Goal: Use online tool/utility: Utilize a website feature to perform a specific function

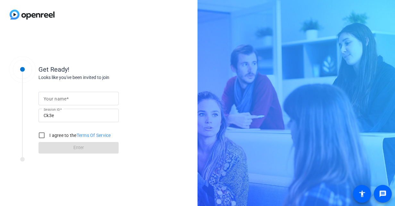
click at [61, 98] on mat-label "Your name" at bounding box center [55, 98] width 23 height 5
click at [61, 98] on input "Your name" at bounding box center [79, 99] width 70 height 8
type input "[PERSON_NAME]"
click at [44, 137] on input "I agree to the Terms Of Service" at bounding box center [41, 135] width 13 height 13
checkbox input "true"
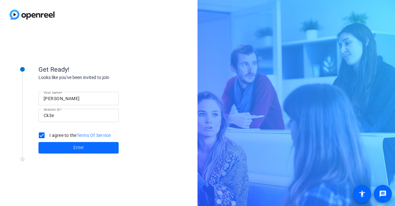
click at [73, 145] on span "Enter" at bounding box center [78, 148] width 11 height 7
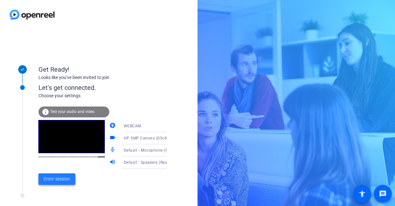
click at [62, 179] on span "Enter session" at bounding box center [57, 179] width 27 height 7
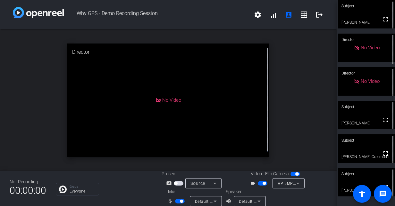
scroll to position [7, 0]
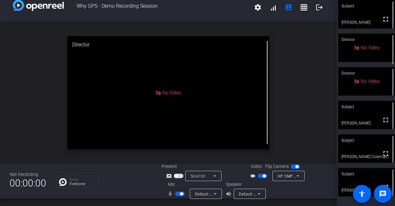
click at [178, 195] on span "button" at bounding box center [180, 194] width 10 height 4
click at [259, 176] on span "button" at bounding box center [263, 176] width 10 height 4
click at [259, 176] on span "button" at bounding box center [259, 176] width 3 height 3
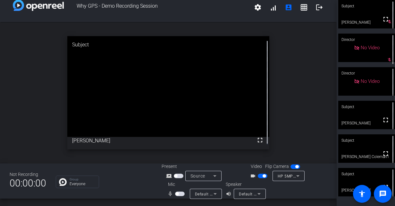
click at [259, 177] on span "button" at bounding box center [263, 176] width 10 height 4
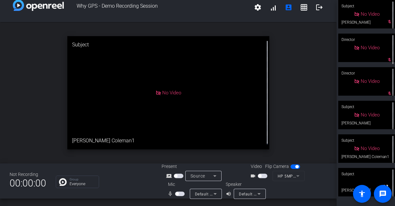
click at [179, 195] on span "button" at bounding box center [180, 194] width 10 height 4
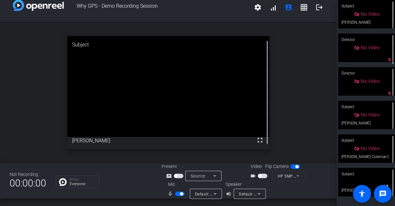
click at [177, 195] on span "button" at bounding box center [180, 194] width 10 height 4
click at [178, 194] on span "button" at bounding box center [176, 194] width 3 height 3
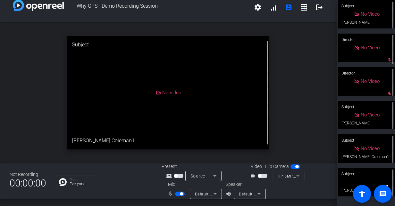
click at [178, 194] on span "button" at bounding box center [180, 194] width 10 height 4
click at [181, 194] on span "button" at bounding box center [180, 194] width 10 height 4
click at [178, 194] on span "button" at bounding box center [180, 194] width 10 height 4
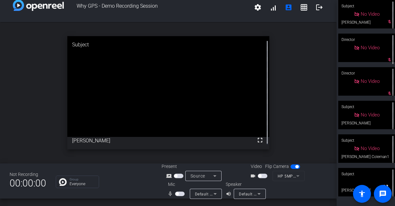
click at [180, 194] on span "button" at bounding box center [180, 194] width 10 height 4
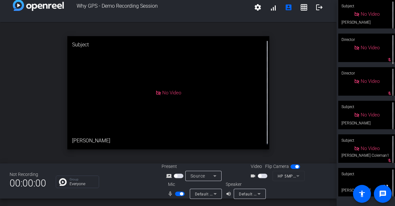
click at [180, 194] on span "button" at bounding box center [181, 194] width 3 height 3
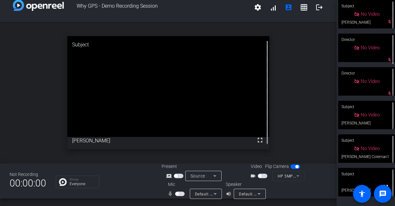
click at [180, 194] on span "button" at bounding box center [180, 194] width 10 height 4
click at [180, 194] on span "button" at bounding box center [181, 194] width 3 height 3
click at [180, 194] on span "button" at bounding box center [180, 194] width 10 height 4
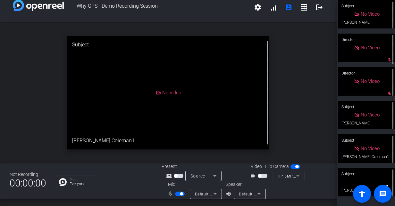
click at [180, 194] on span "button" at bounding box center [181, 194] width 3 height 3
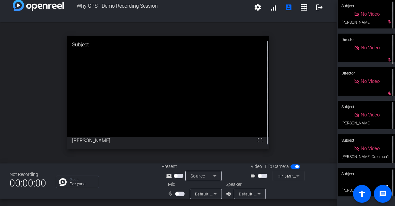
click at [180, 194] on span "button" at bounding box center [180, 194] width 10 height 4
click at [180, 194] on span "button" at bounding box center [181, 194] width 3 height 3
click at [180, 194] on span "button" at bounding box center [180, 194] width 10 height 4
click at [180, 194] on span "button" at bounding box center [181, 194] width 3 height 3
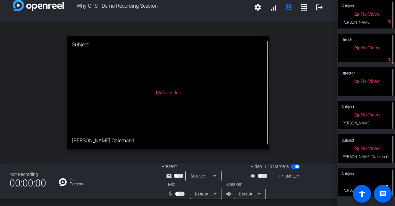
click at [181, 196] on span "button" at bounding box center [180, 194] width 10 height 4
click at [181, 196] on span "button" at bounding box center [181, 194] width 3 height 3
click at [181, 196] on span "button" at bounding box center [180, 194] width 10 height 4
click at [181, 196] on span "button" at bounding box center [181, 194] width 3 height 3
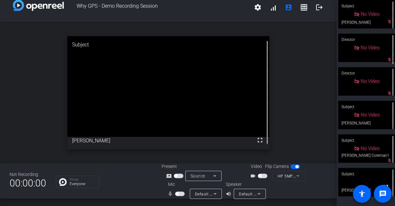
click at [180, 193] on span "button" at bounding box center [180, 194] width 10 height 4
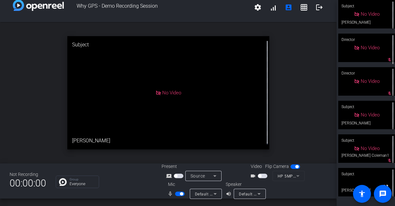
click at [180, 193] on span "button" at bounding box center [181, 194] width 3 height 3
click at [180, 193] on span "button" at bounding box center [180, 194] width 10 height 4
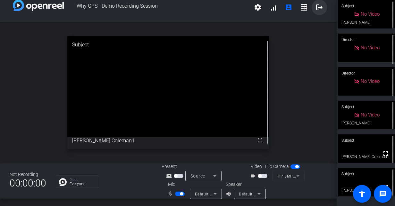
click at [315, 7] on mat-icon "logout" at bounding box center [319, 8] width 8 height 8
